Goal: Transaction & Acquisition: Purchase product/service

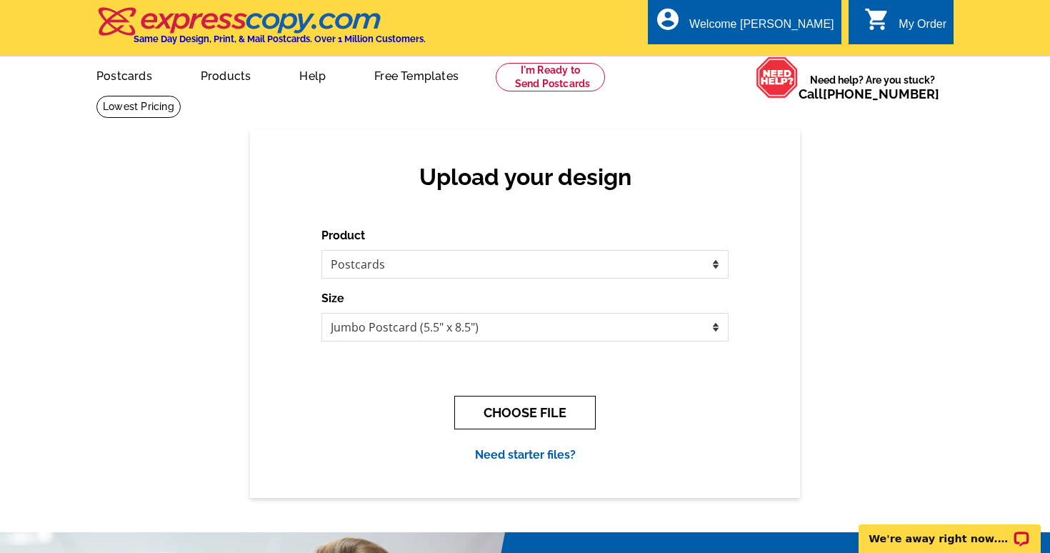
click at [504, 406] on button "CHOOSE FILE" at bounding box center [524, 413] width 141 height 34
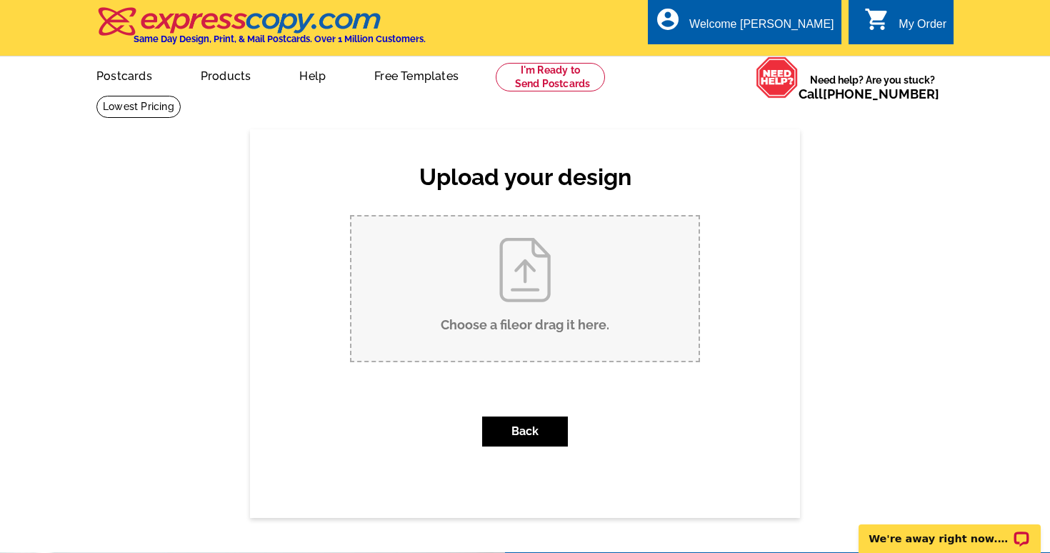
click at [503, 286] on input "Choose a file or drag it here ." at bounding box center [525, 289] width 347 height 144
click at [520, 302] on input "Choose a file or drag it here ." at bounding box center [525, 289] width 347 height 144
type input "C:\fakepath\Real Estate Agent Postcard-2.pdf"
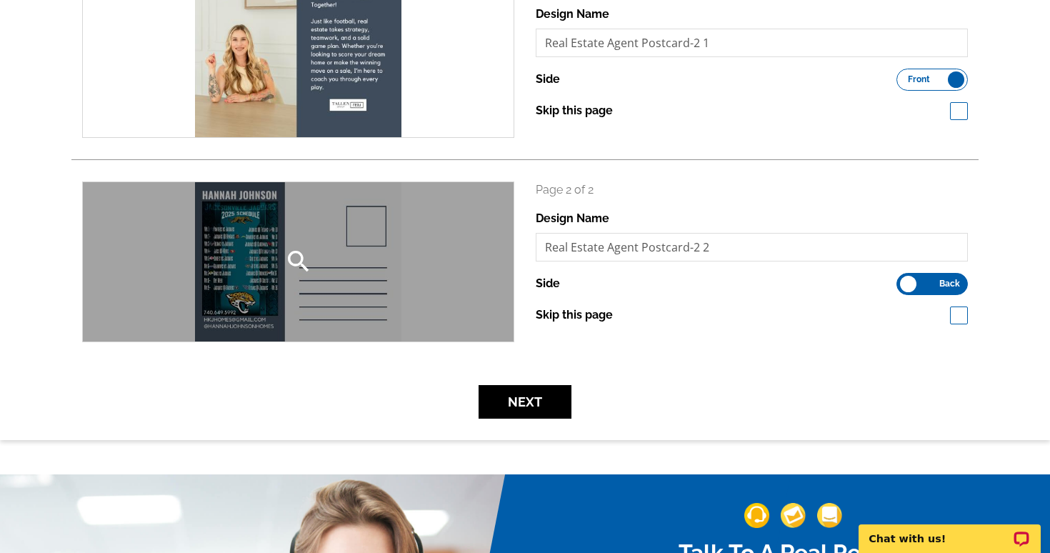
scroll to position [259, 0]
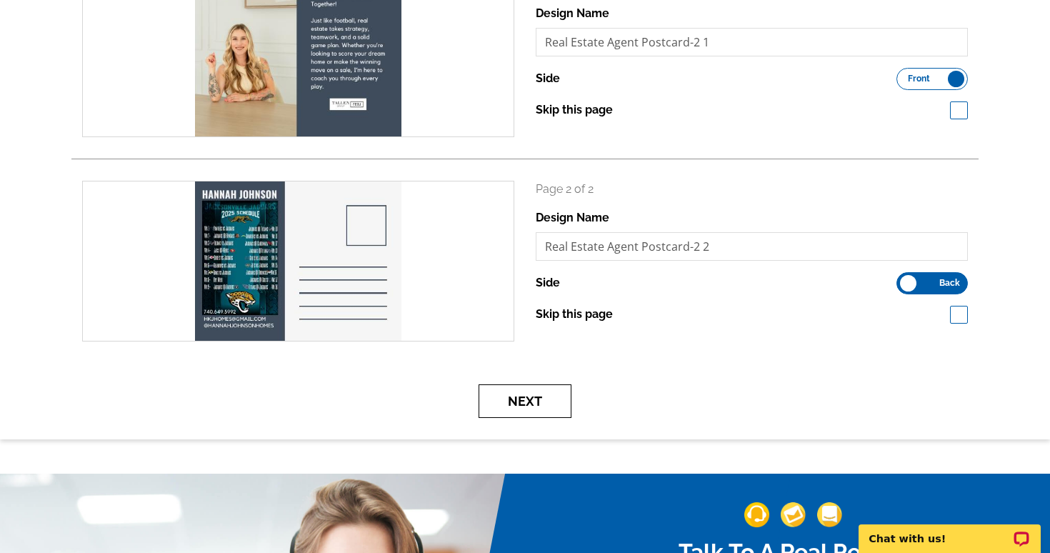
click at [538, 393] on button "Next" at bounding box center [525, 401] width 93 height 34
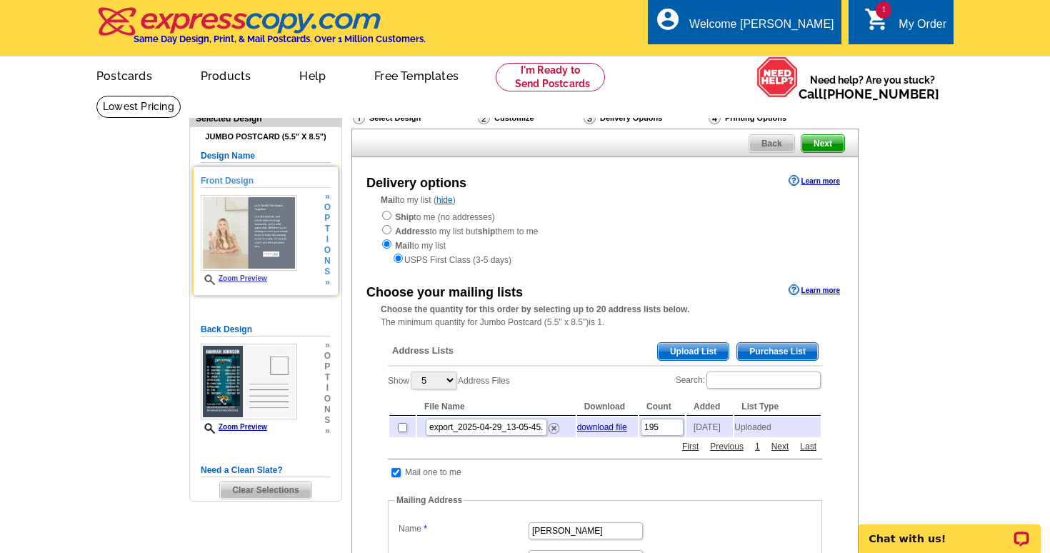
click at [253, 276] on link "Zoom Preview" at bounding box center [234, 278] width 66 height 8
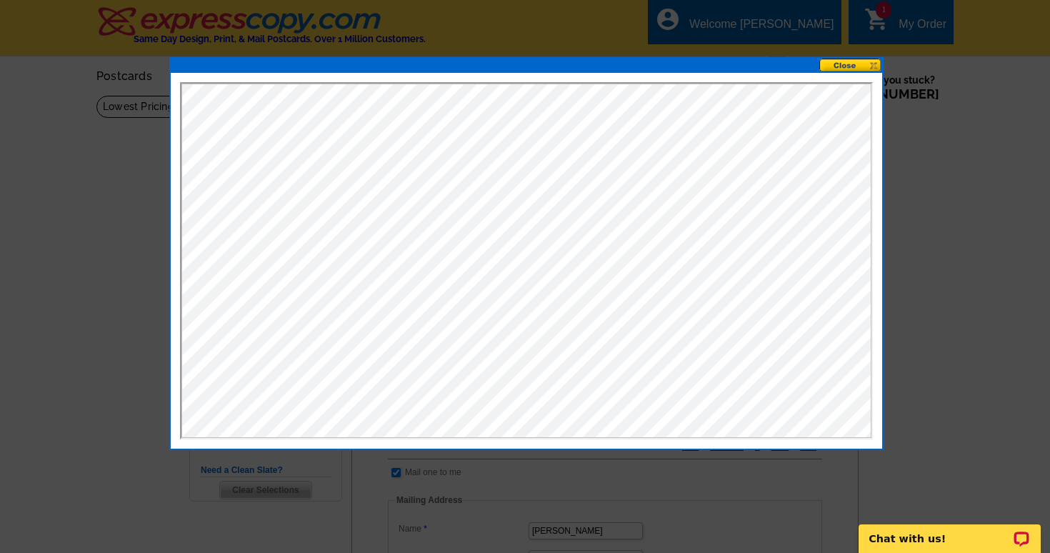
click at [850, 63] on button at bounding box center [851, 66] width 63 height 14
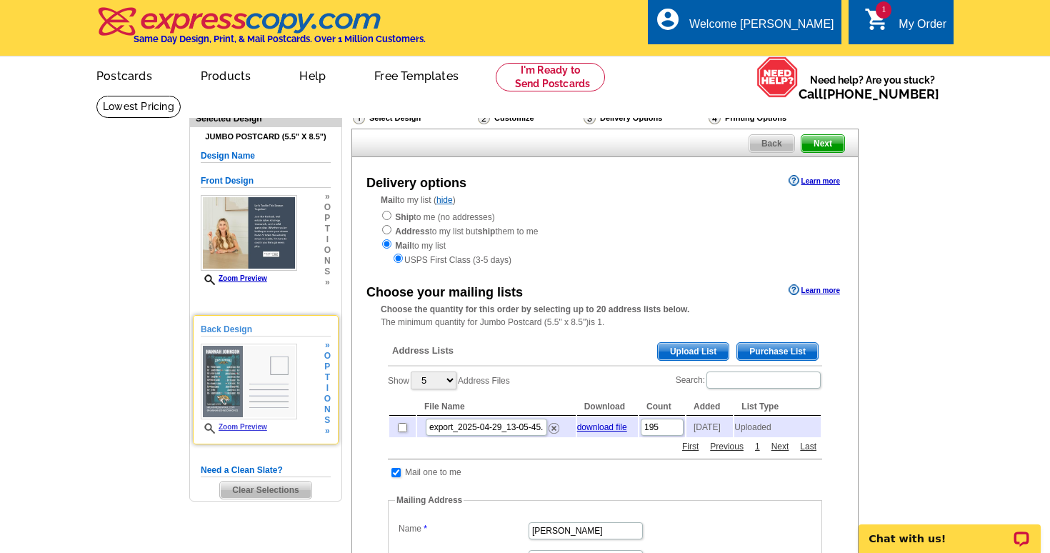
click at [260, 384] on img at bounding box center [249, 382] width 96 height 76
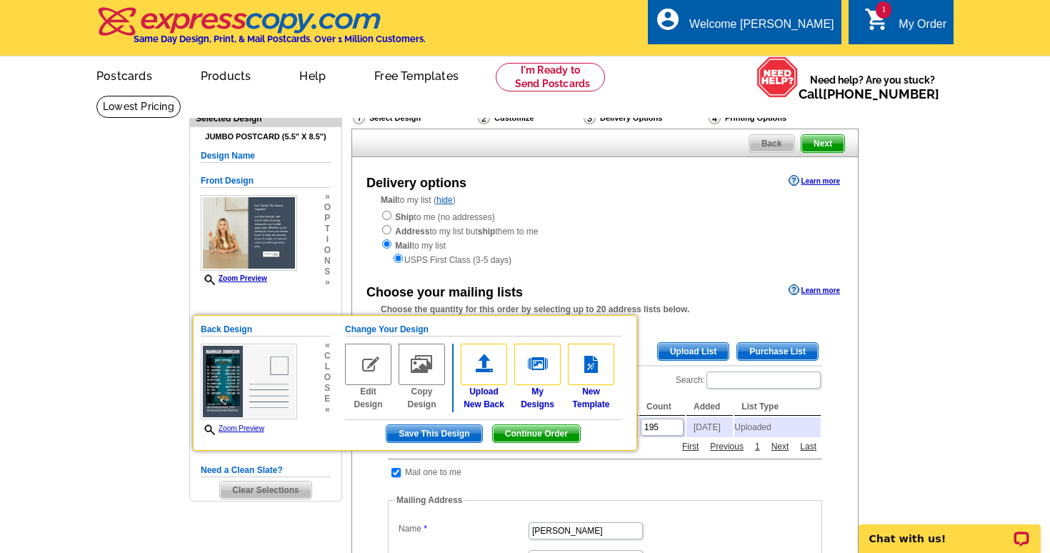
click at [112, 374] on main "Need Help? call 800-260-5887, chat with support, or have our designers make som…" at bounding box center [525, 518] width 1050 height 847
click at [234, 434] on span "Zoom Preview" at bounding box center [249, 429] width 96 height 12
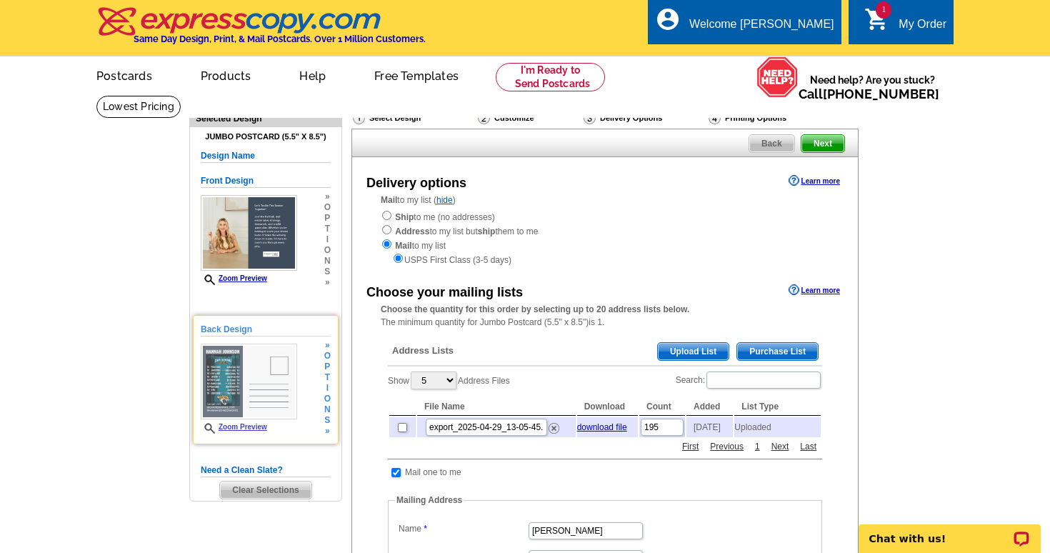
click at [234, 429] on link "Zoom Preview" at bounding box center [234, 427] width 66 height 8
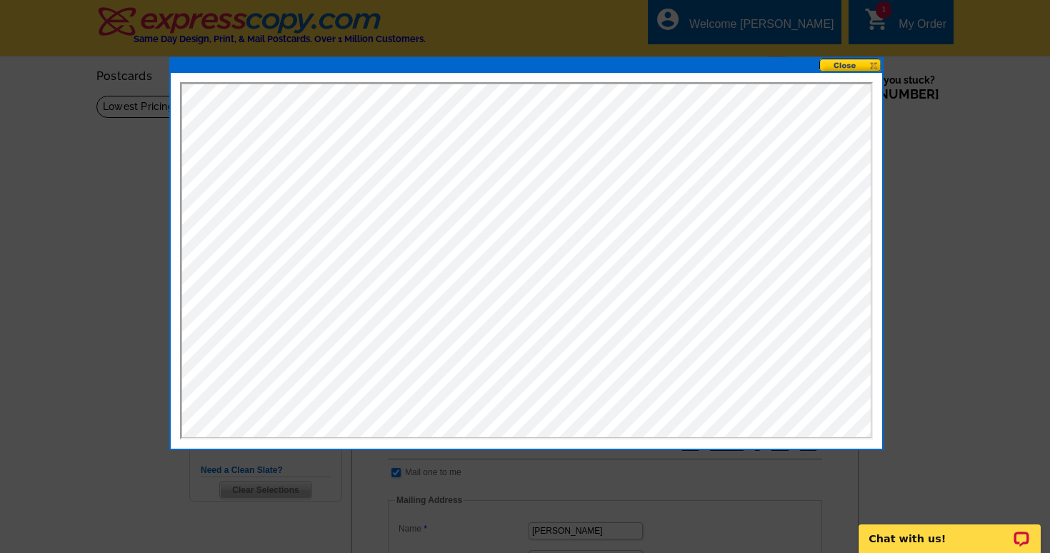
click at [844, 65] on button at bounding box center [851, 66] width 63 height 14
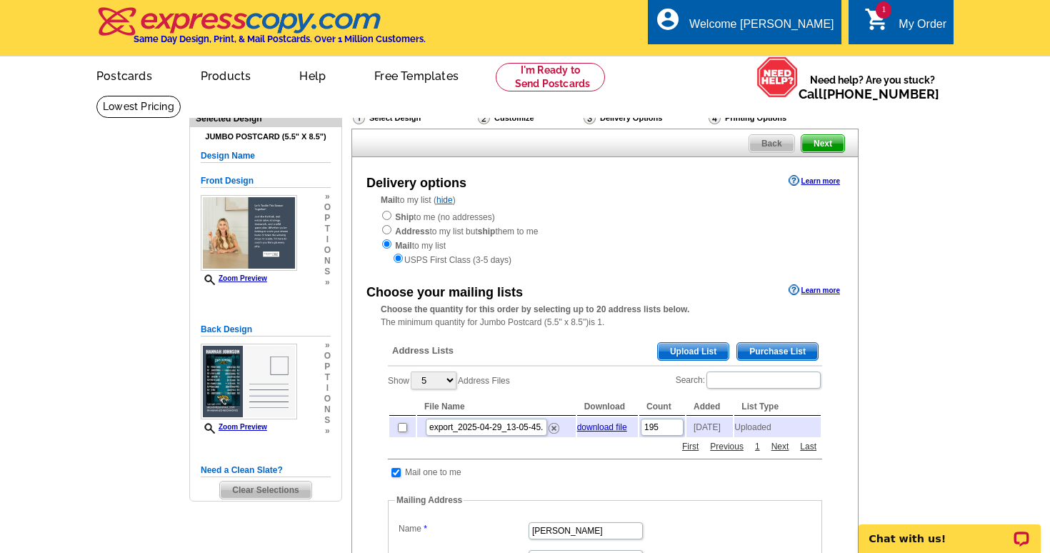
click at [401, 424] on input "checkbox" at bounding box center [402, 427] width 9 height 9
checkbox input "true"
click at [387, 215] on input "radio" at bounding box center [386, 215] width 9 height 9
radio input "true"
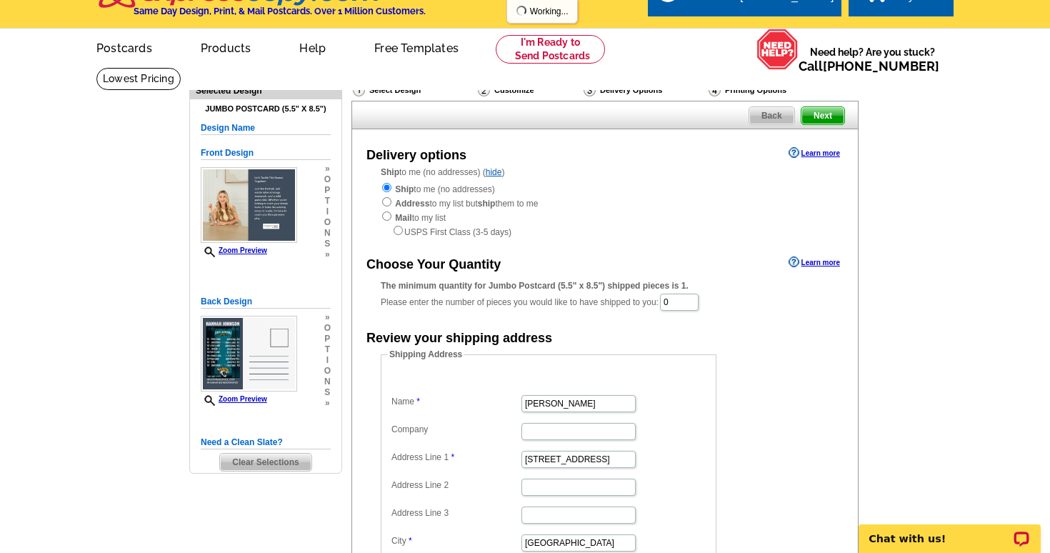
scroll to position [29, 0]
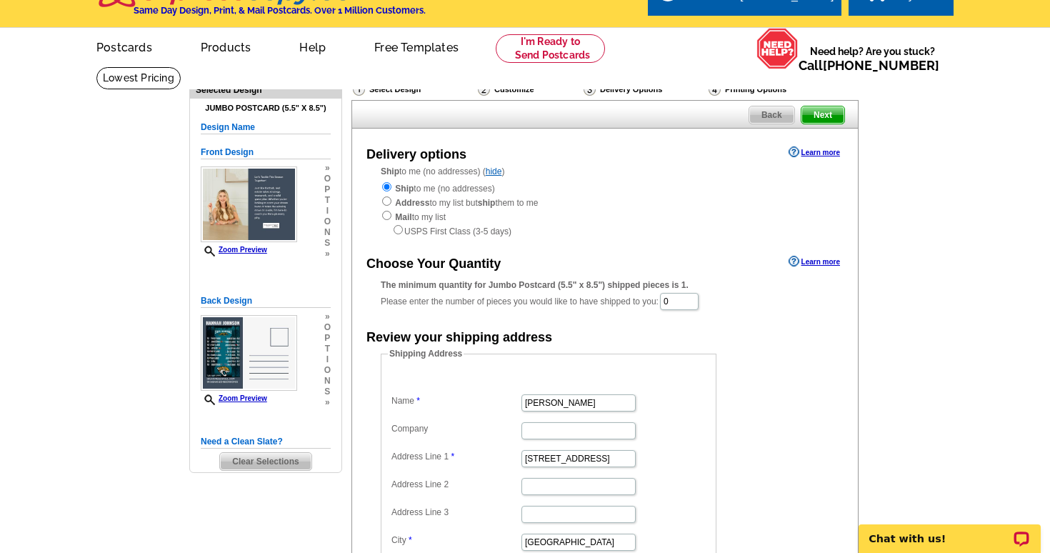
click at [389, 214] on input "radio" at bounding box center [386, 215] width 9 height 9
radio input "true"
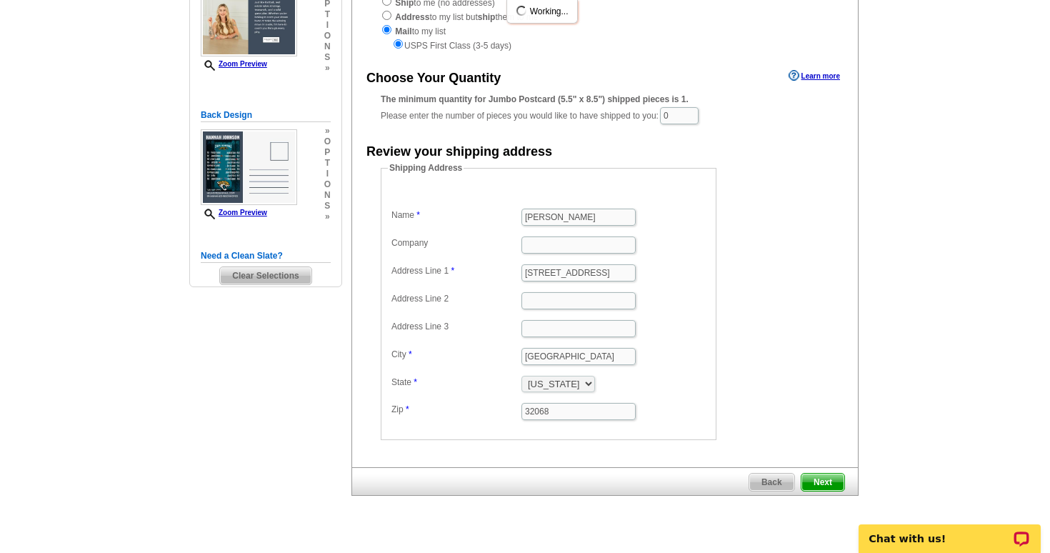
scroll to position [216, 0]
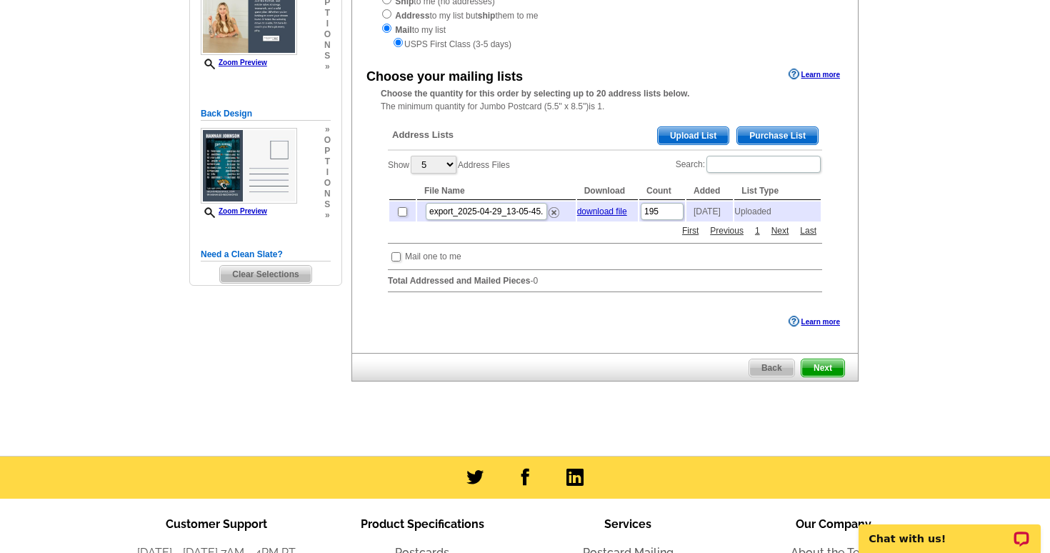
click at [402, 207] on input "checkbox" at bounding box center [402, 211] width 9 height 9
checkbox input "true"
click at [394, 258] on input "checkbox" at bounding box center [396, 256] width 9 height 9
checkbox input "true"
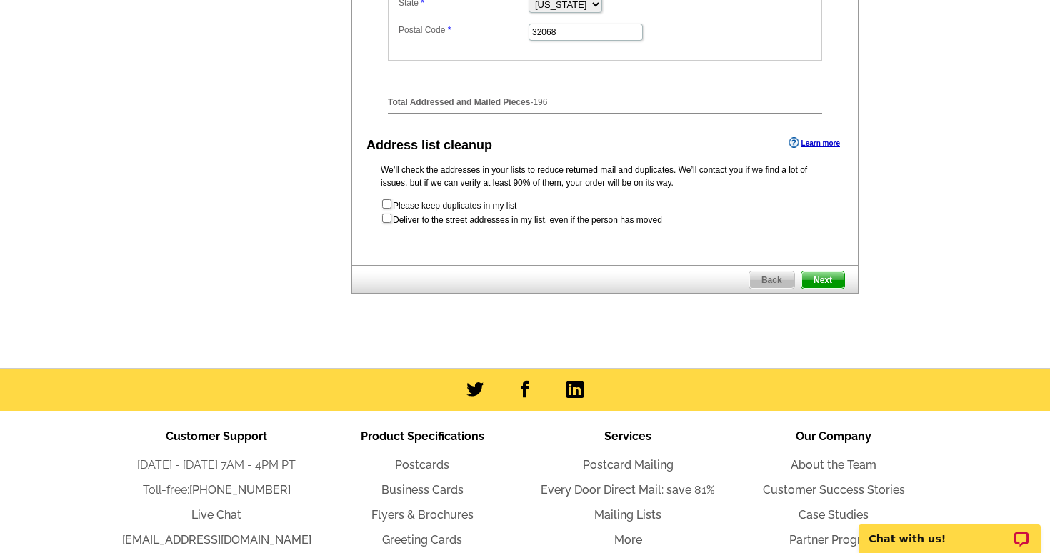
scroll to position [666, 0]
click at [388, 214] on input "checkbox" at bounding box center [386, 217] width 9 height 9
checkbox input "true"
radio input "true"
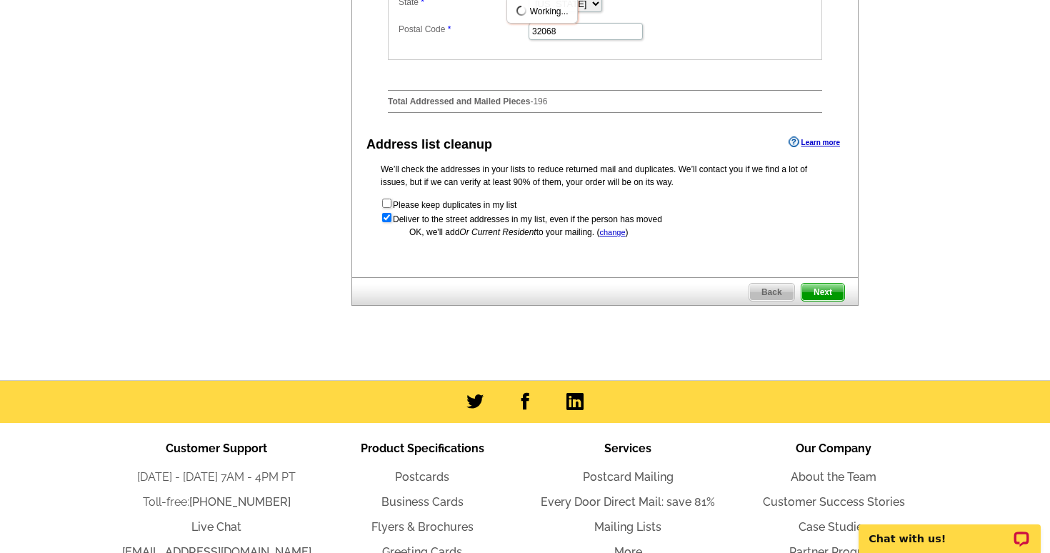
scroll to position [0, 0]
click at [386, 214] on input "checkbox" at bounding box center [386, 217] width 9 height 9
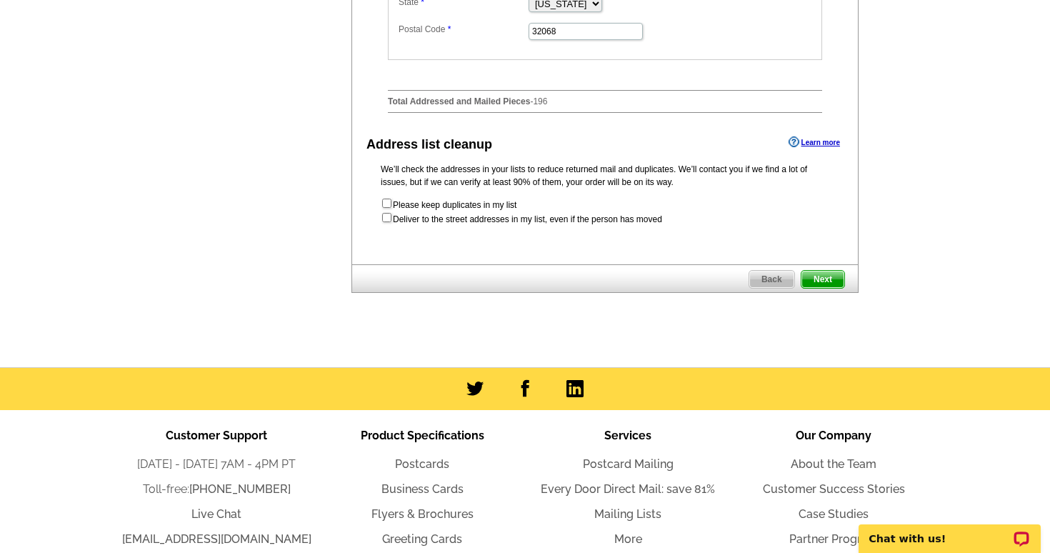
click at [387, 213] on input "checkbox" at bounding box center [386, 217] width 9 height 9
checkbox input "true"
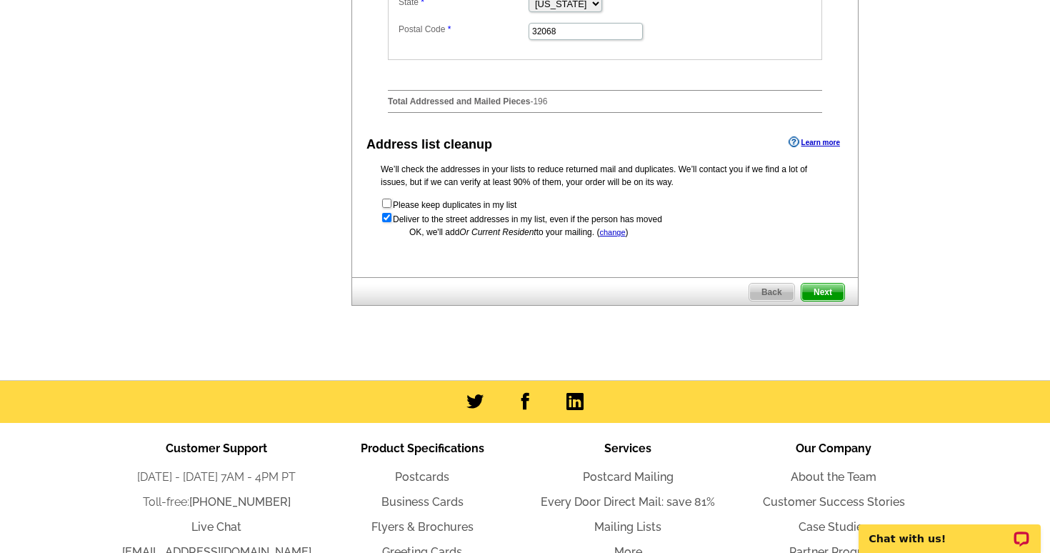
click at [826, 287] on span "Next" at bounding box center [823, 292] width 43 height 17
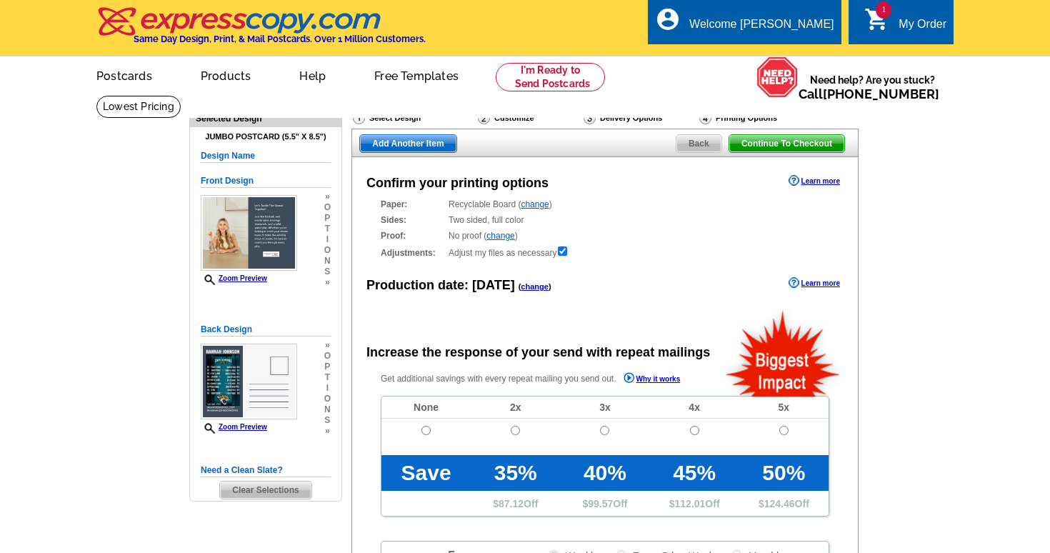
radio input "false"
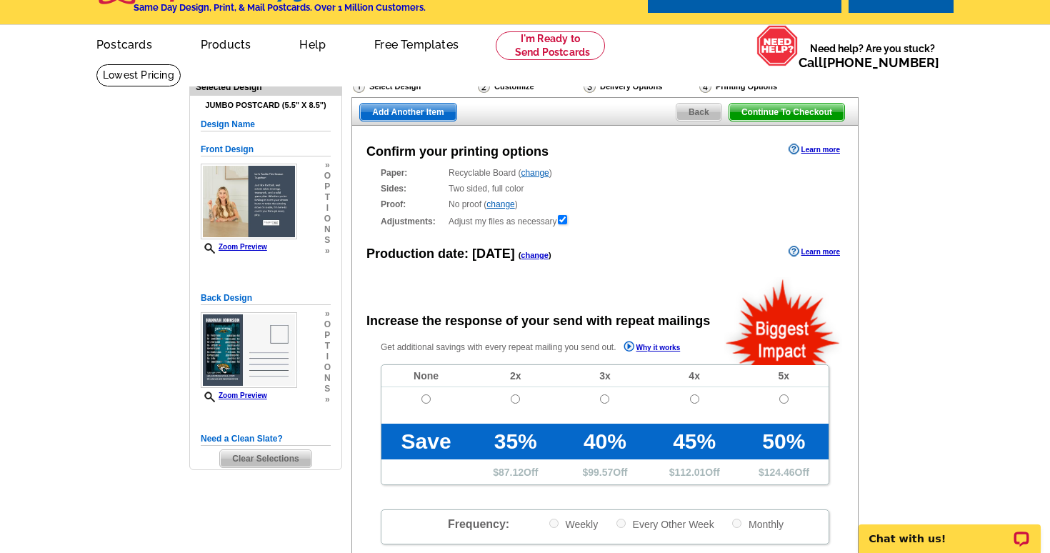
scroll to position [36, 0]
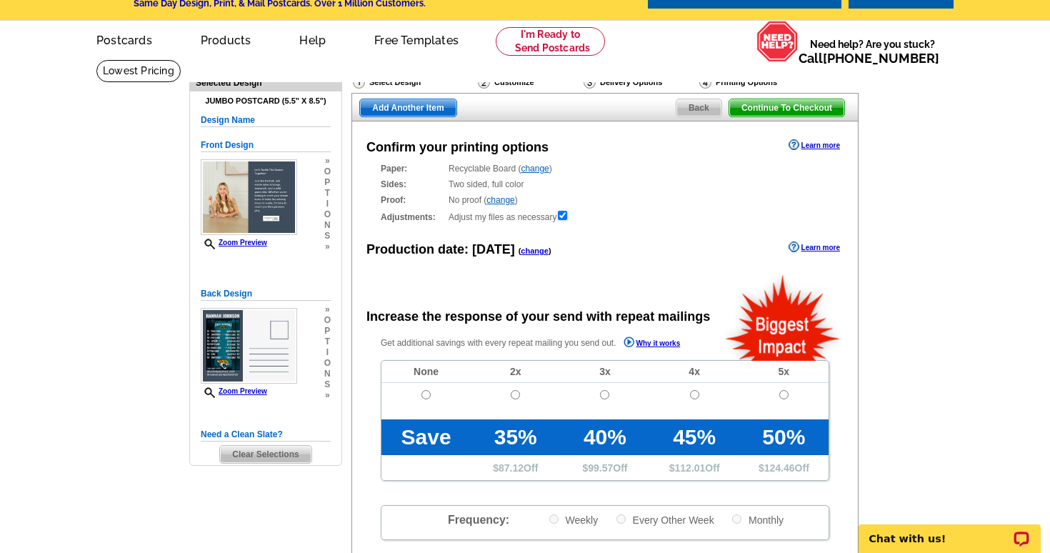
click at [426, 393] on input "radio" at bounding box center [426, 394] width 9 height 9
radio input "true"
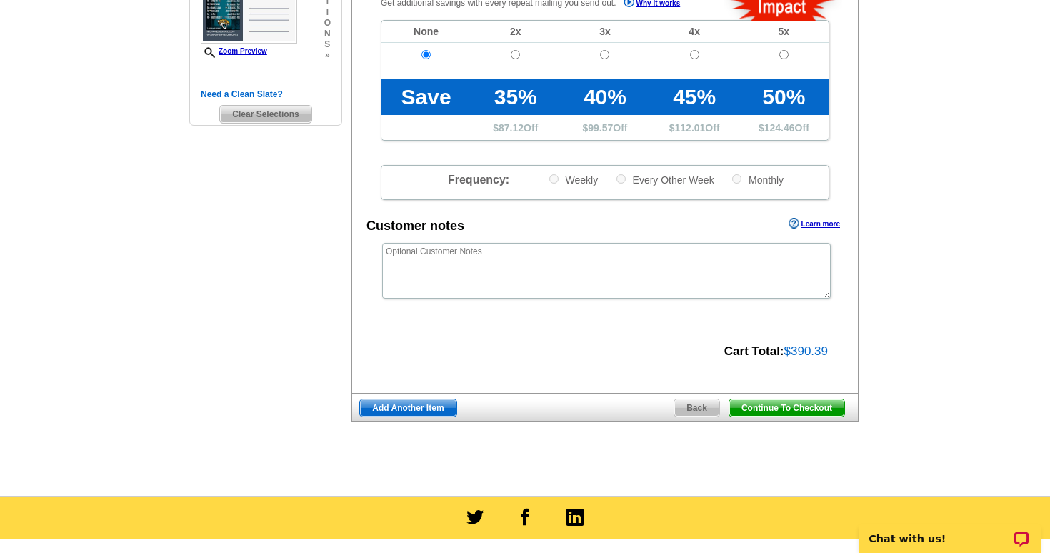
scroll to position [377, 0]
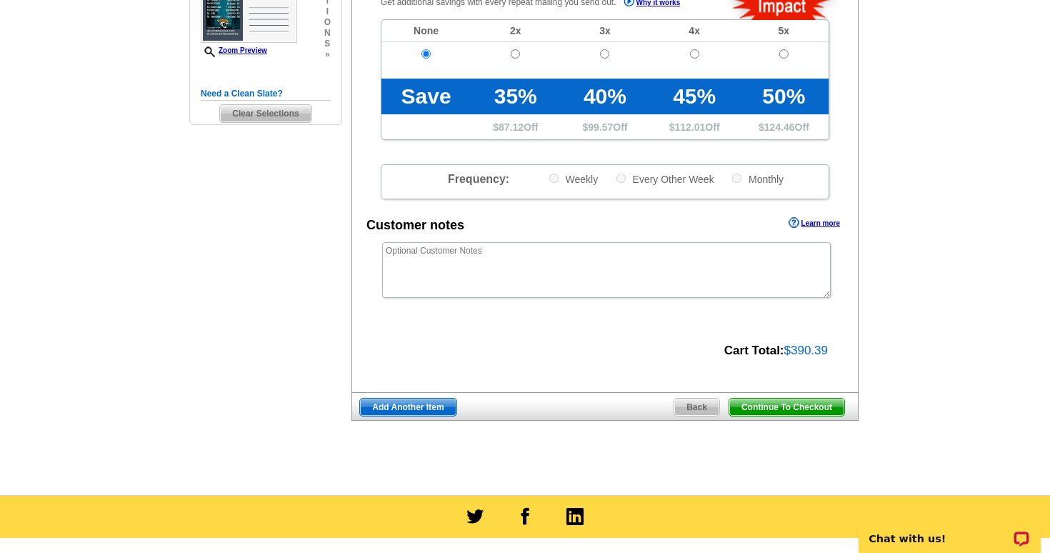
drag, startPoint x: 826, startPoint y: 346, endPoint x: 785, endPoint y: 345, distance: 41.5
click at [785, 345] on span "$390.39" at bounding box center [807, 351] width 44 height 14
click at [933, 304] on main "Need Help? call 800-260-5887, chat with support, or have our designers make som…" at bounding box center [525, 106] width 1050 height 777
click at [514, 53] on input "radio" at bounding box center [515, 53] width 9 height 9
radio input "true"
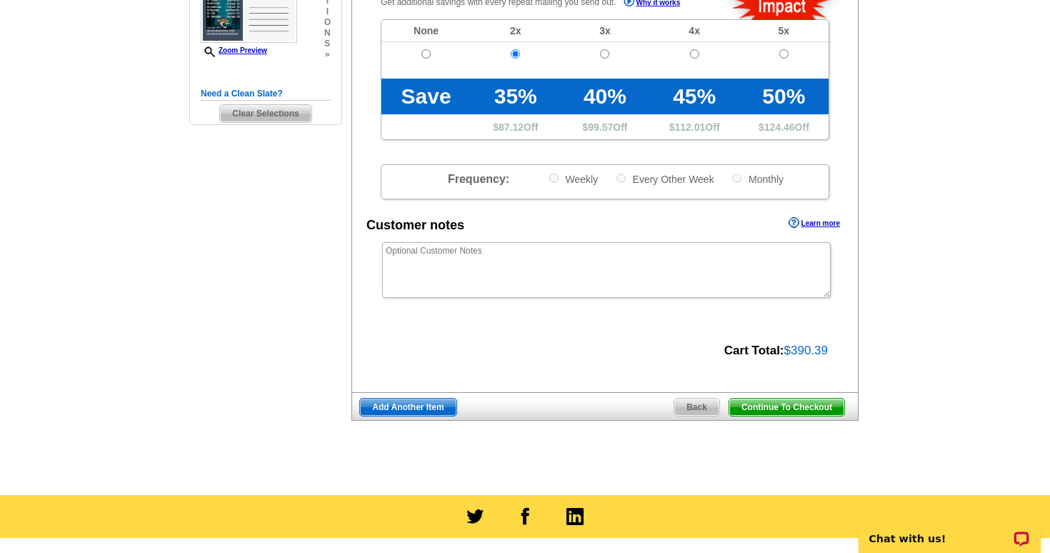
radio input "true"
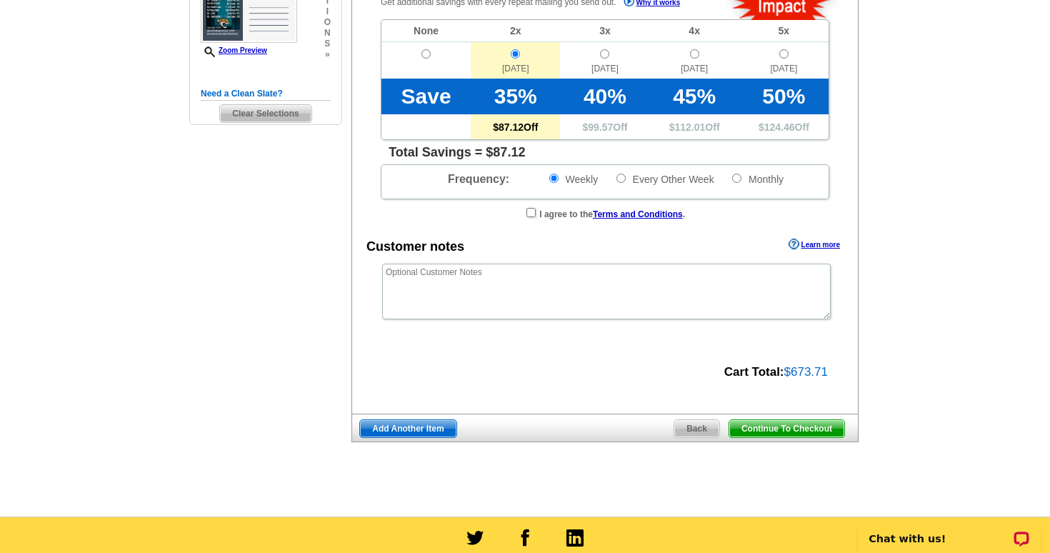
click at [425, 50] on input "radio" at bounding box center [426, 53] width 9 height 9
radio input "true"
radio input "false"
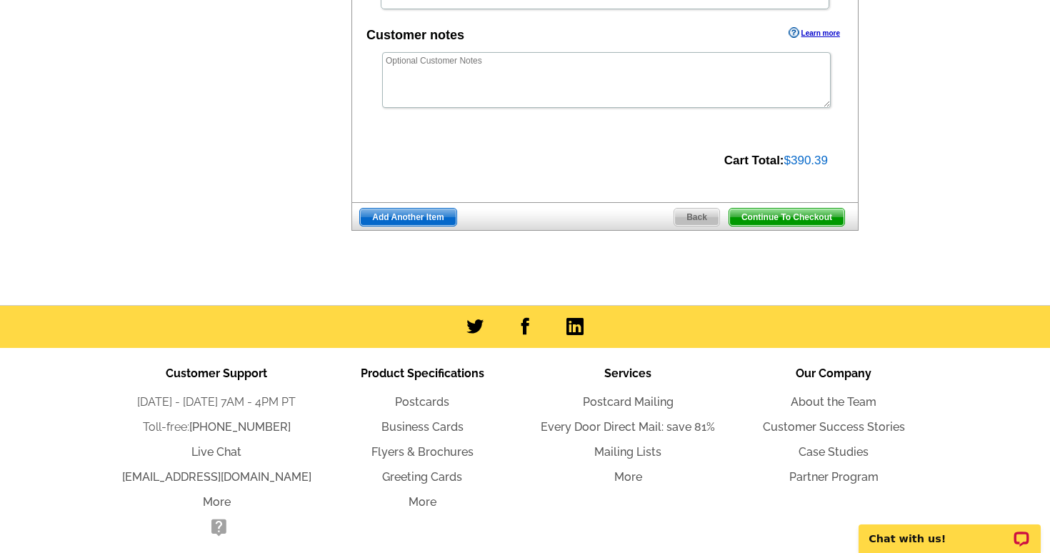
scroll to position [615, 0]
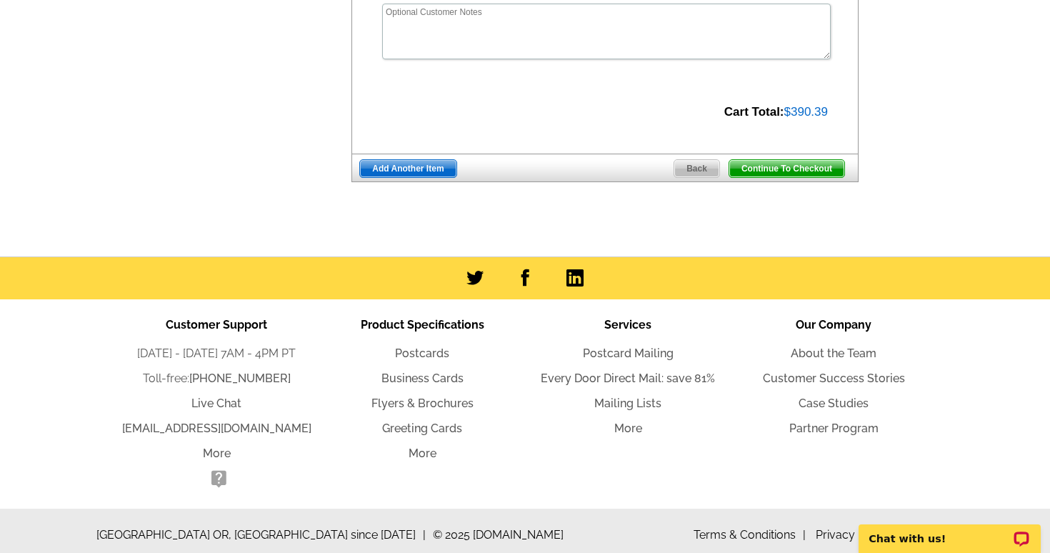
click at [780, 164] on span "Continue To Checkout" at bounding box center [787, 168] width 115 height 17
